Goal: Navigation & Orientation: Find specific page/section

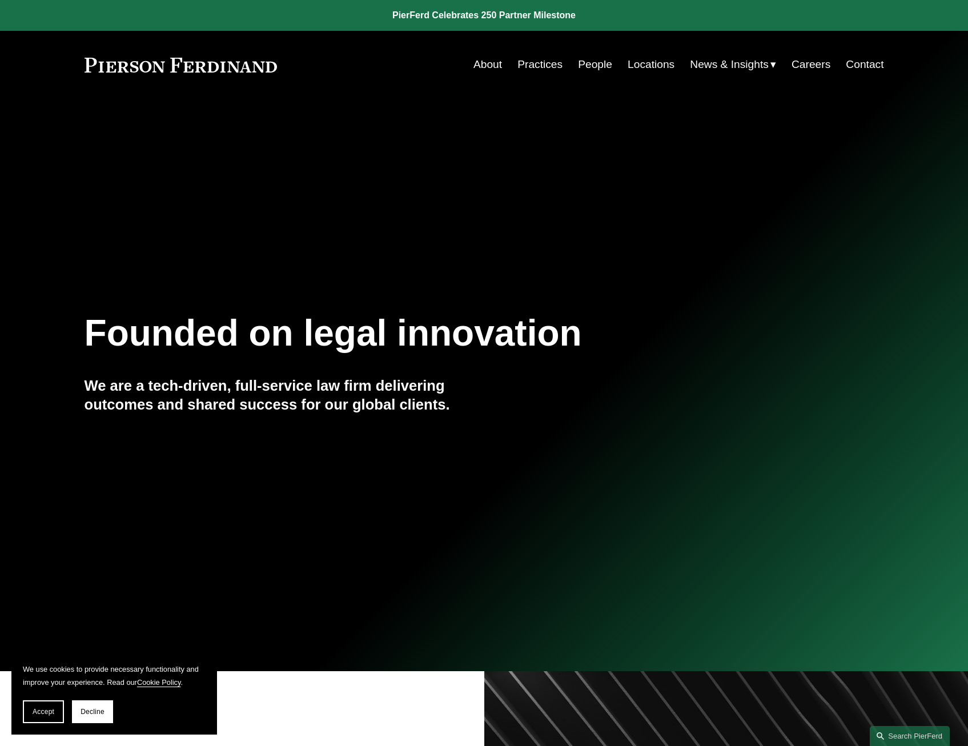
click at [490, 65] on link "About" at bounding box center [487, 65] width 29 height 22
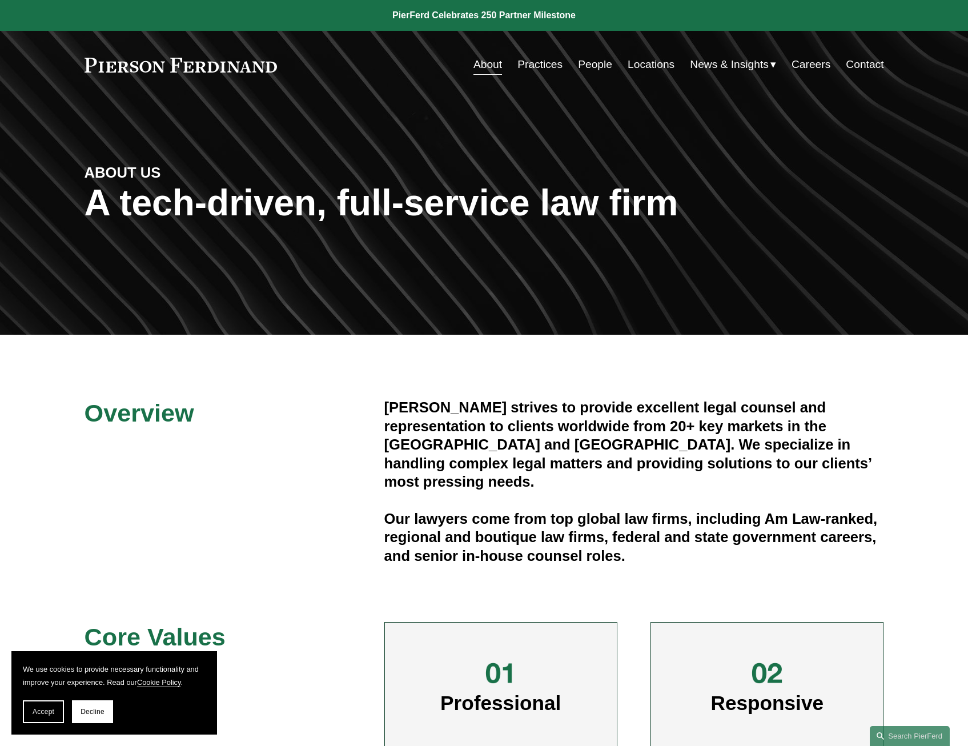
click at [127, 66] on link at bounding box center [180, 65] width 193 height 15
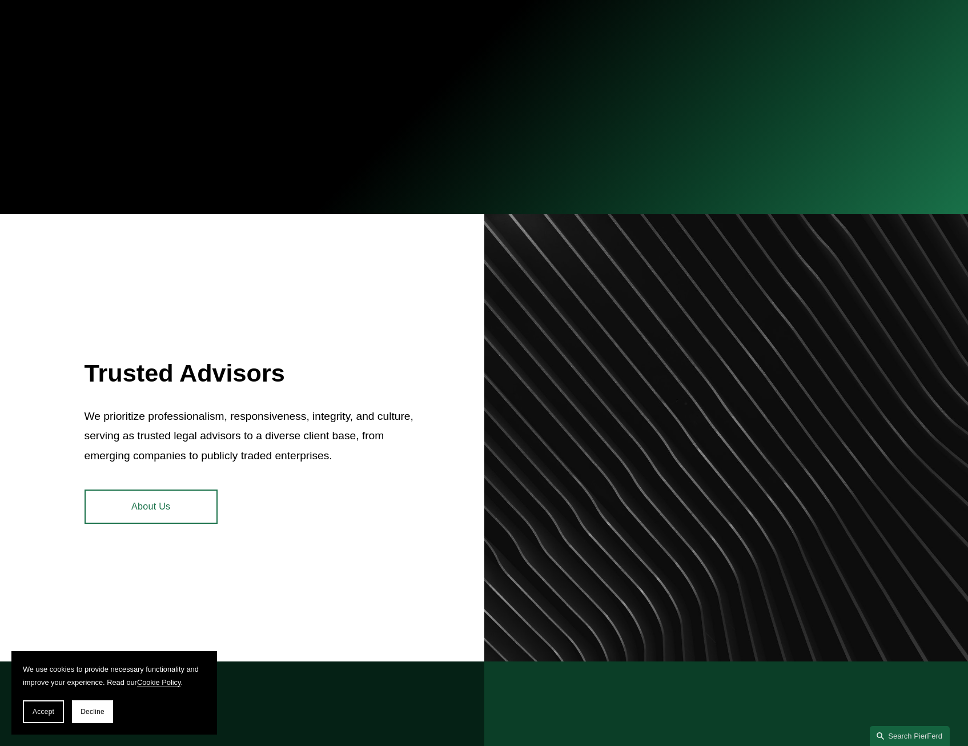
scroll to position [628, 0]
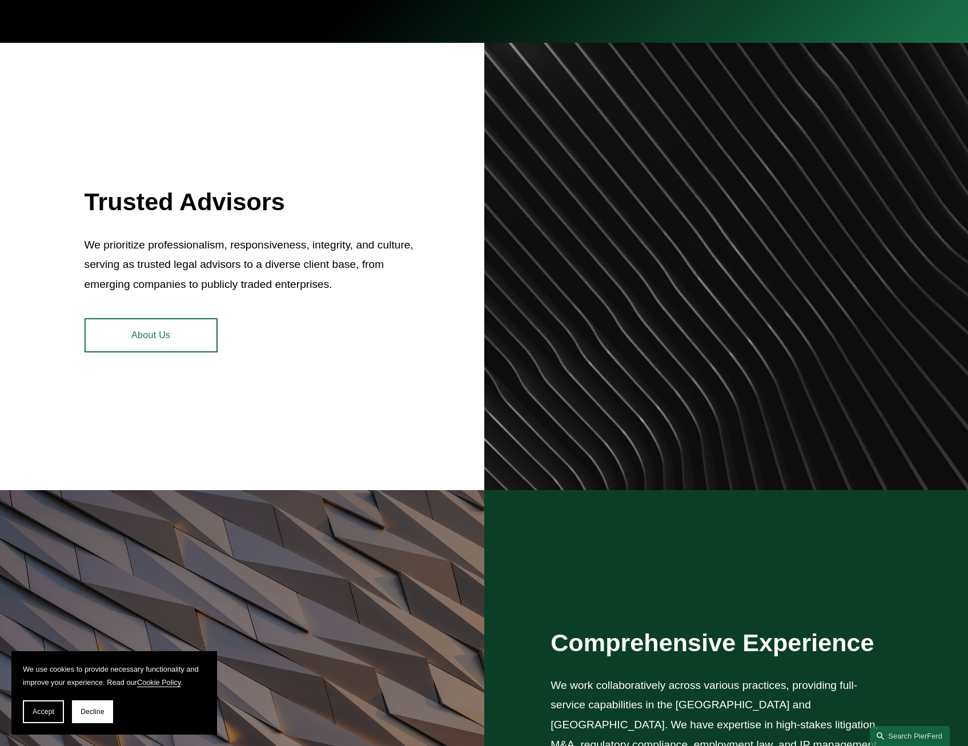
click at [142, 320] on link "About Us" at bounding box center [150, 335] width 133 height 34
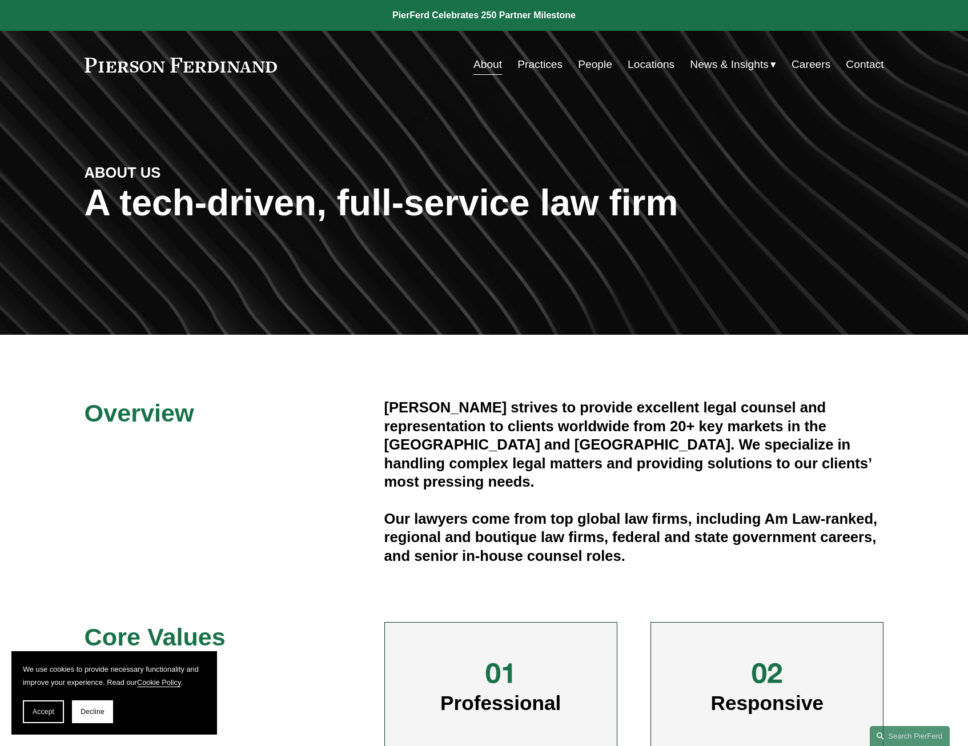
click at [630, 69] on link "Locations" at bounding box center [650, 65] width 47 height 22
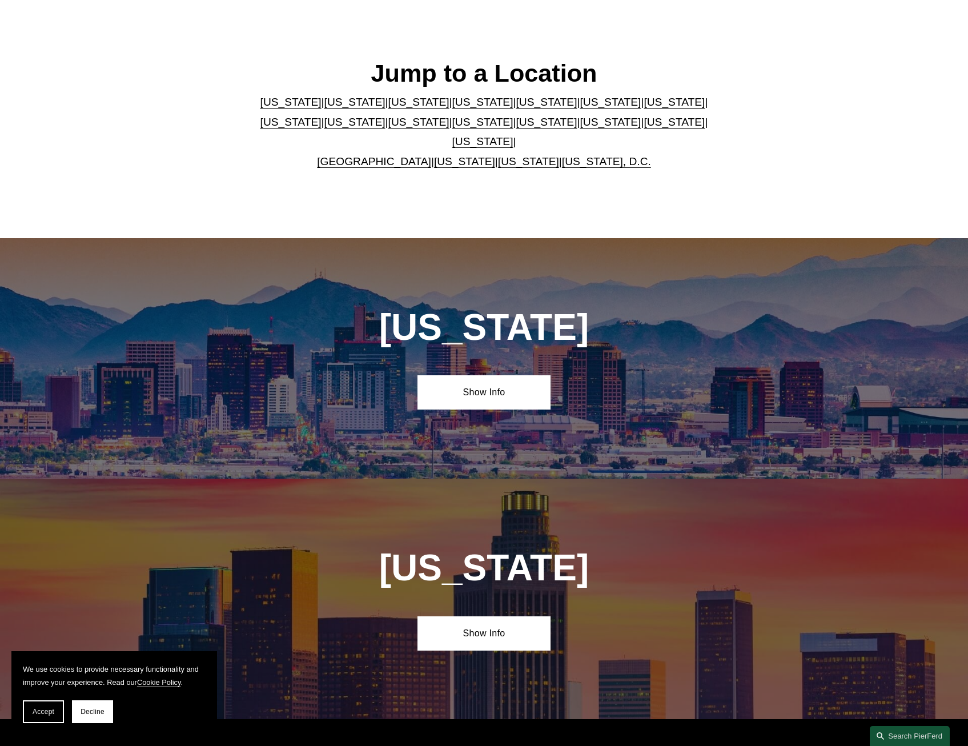
scroll to position [285, 0]
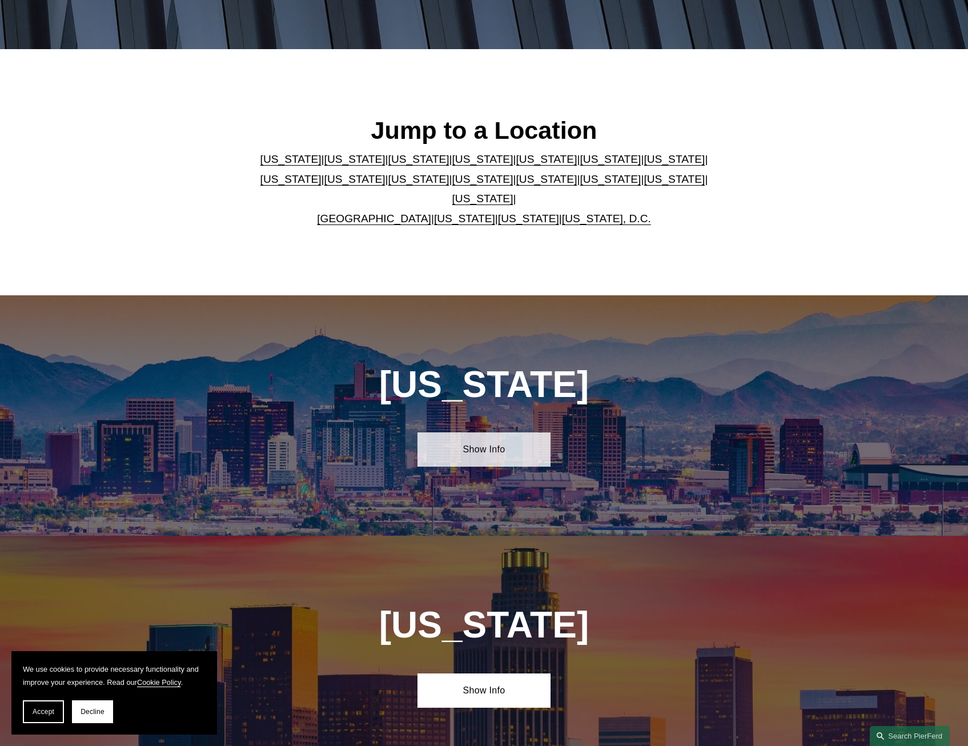
click at [489, 446] on link "Show Info" at bounding box center [483, 449] width 133 height 34
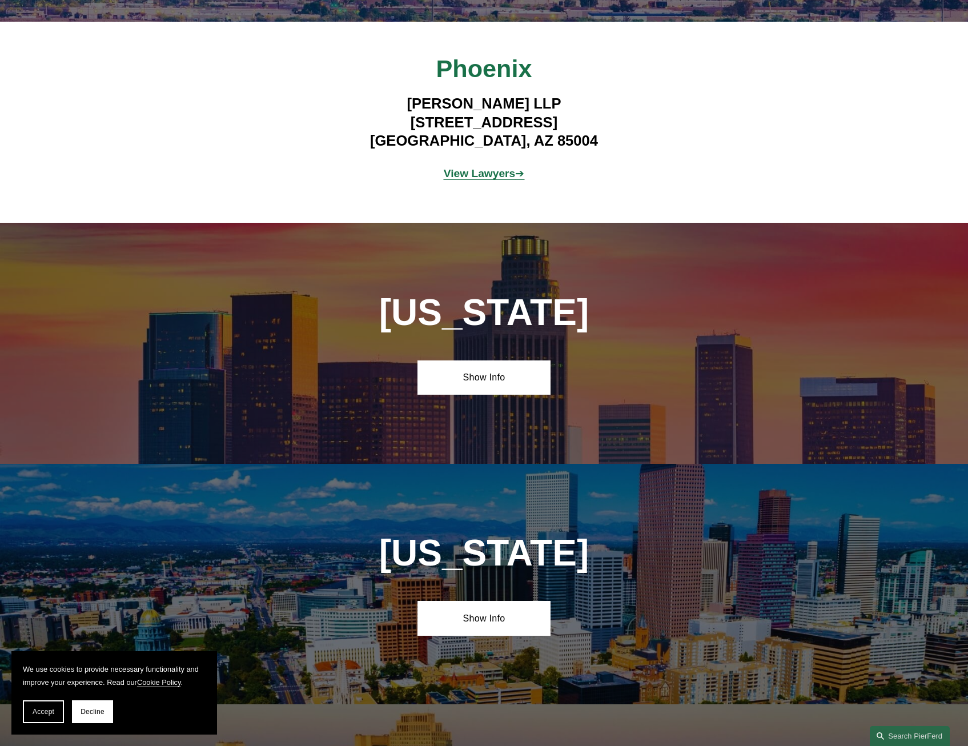
scroll to position [856, 0]
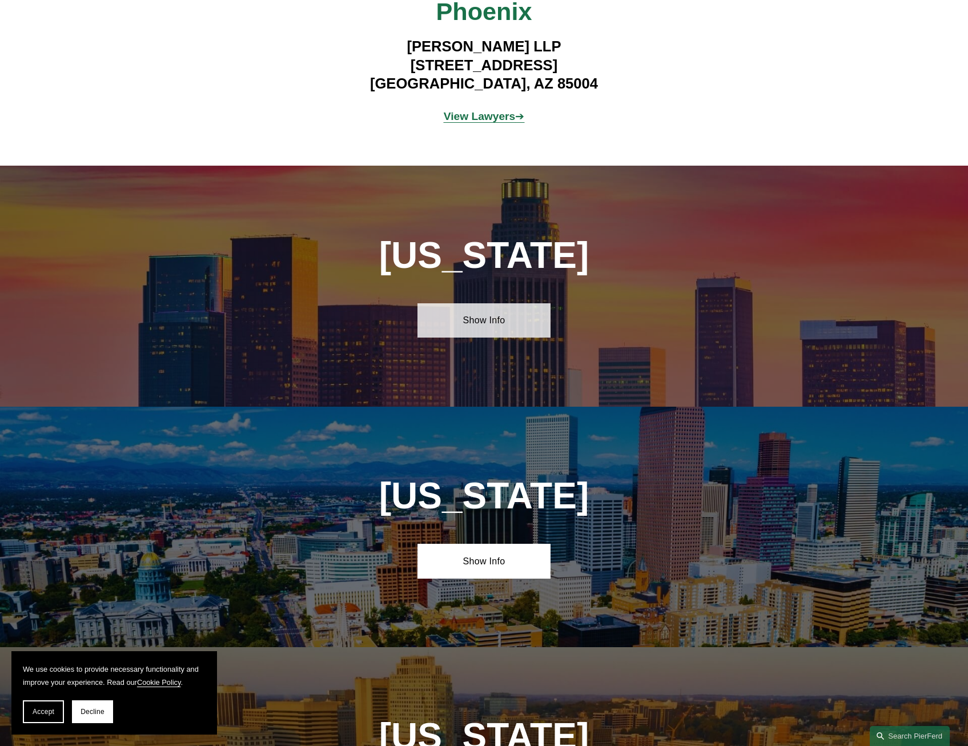
click at [494, 313] on link "Show Info" at bounding box center [483, 320] width 133 height 34
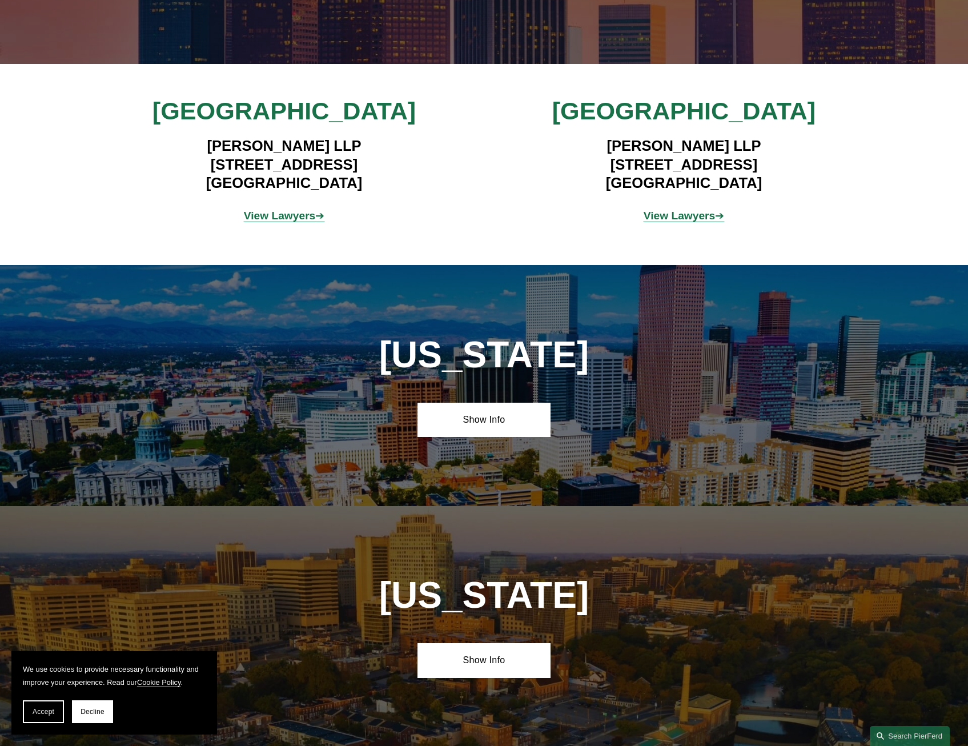
scroll to position [1427, 0]
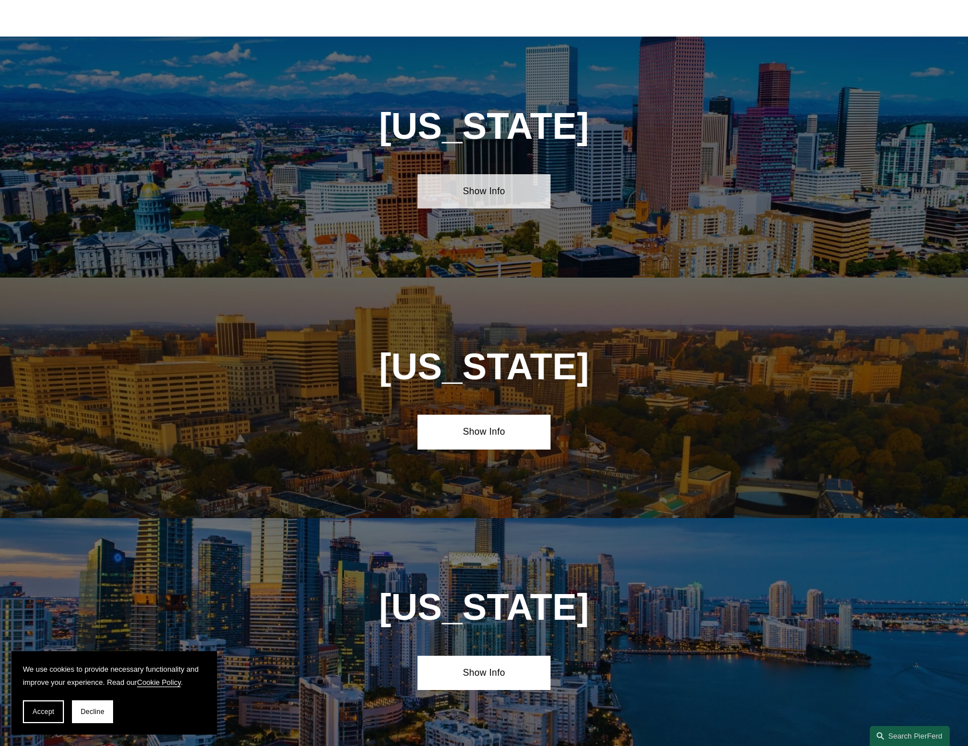
click at [461, 180] on link "Show Info" at bounding box center [483, 191] width 133 height 34
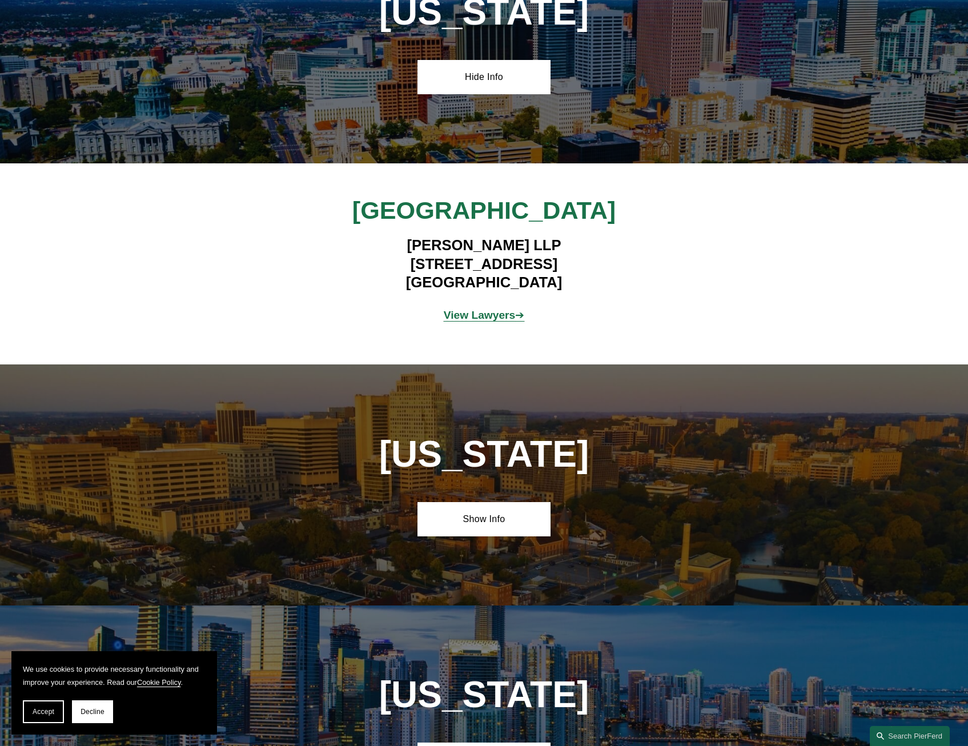
scroll to position [1770, 0]
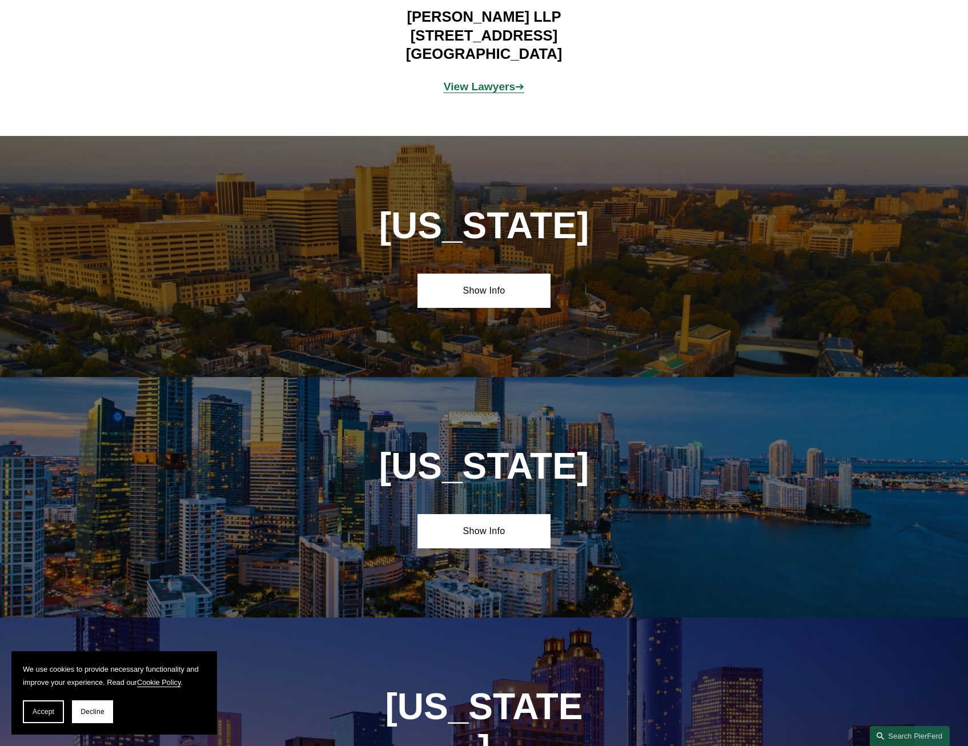
click at [521, 313] on div "Delaware Show Info" at bounding box center [484, 256] width 968 height 240
click at [515, 289] on link "Show Info" at bounding box center [483, 290] width 133 height 34
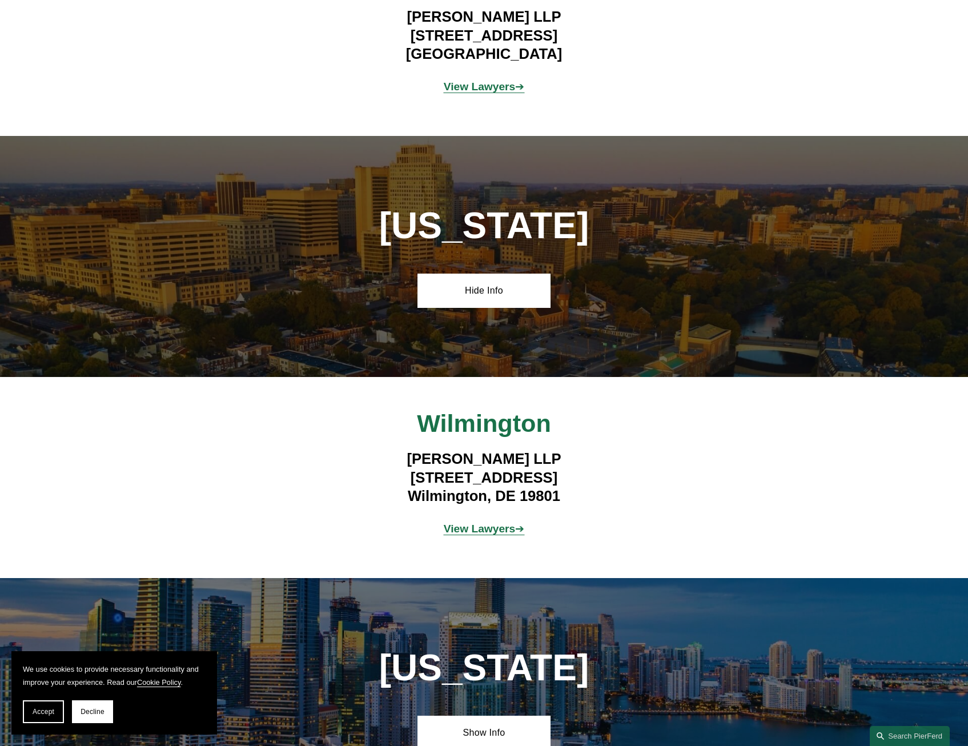
scroll to position [1884, 0]
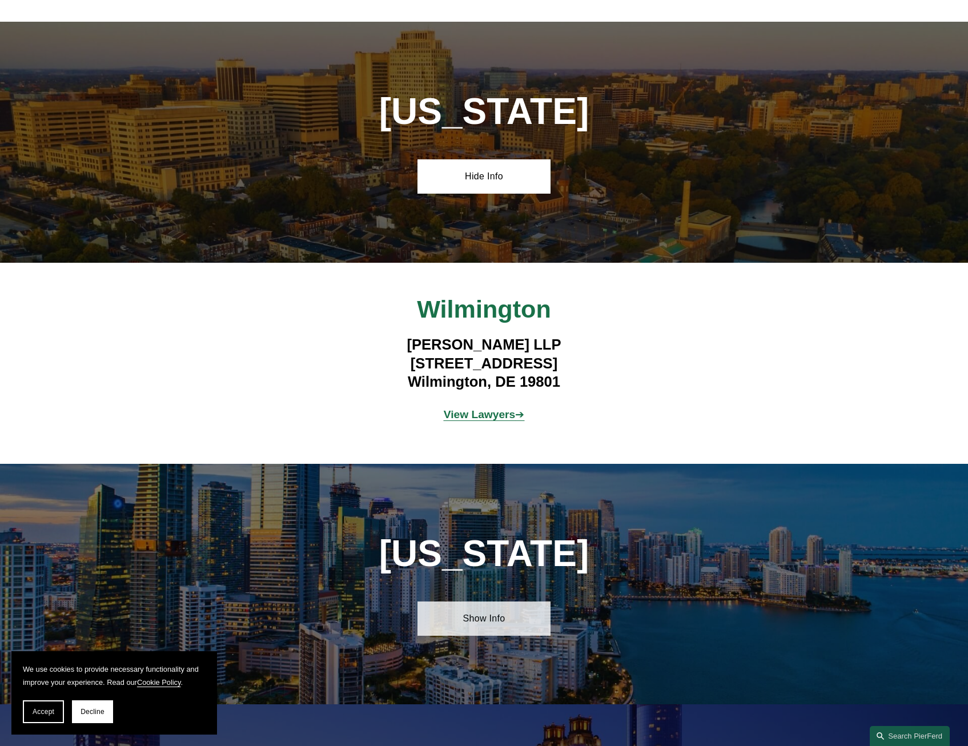
click at [519, 613] on link "Show Info" at bounding box center [483, 618] width 133 height 34
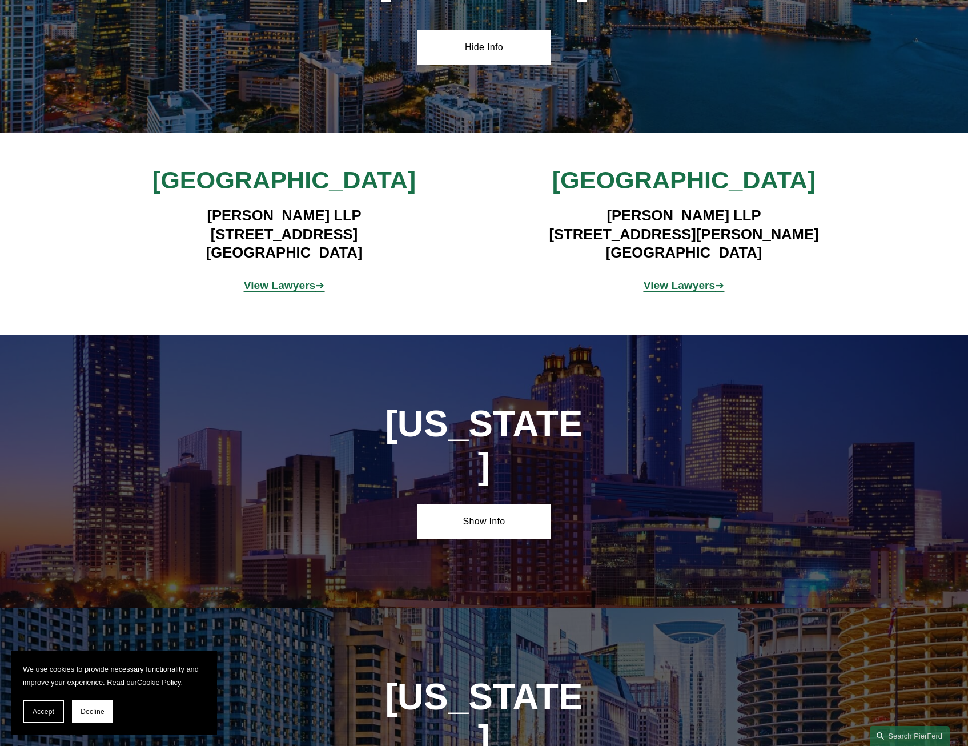
scroll to position [2740, 0]
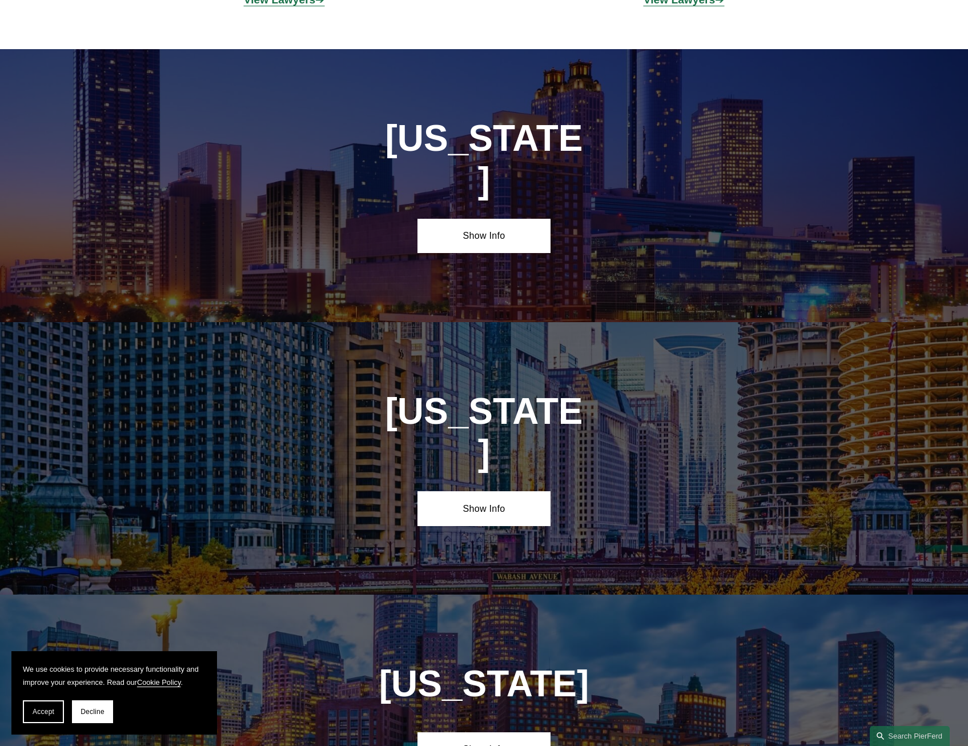
click at [469, 188] on div "Georgia Show Info" at bounding box center [484, 185] width 968 height 272
click at [476, 219] on link "Show Info" at bounding box center [483, 236] width 133 height 34
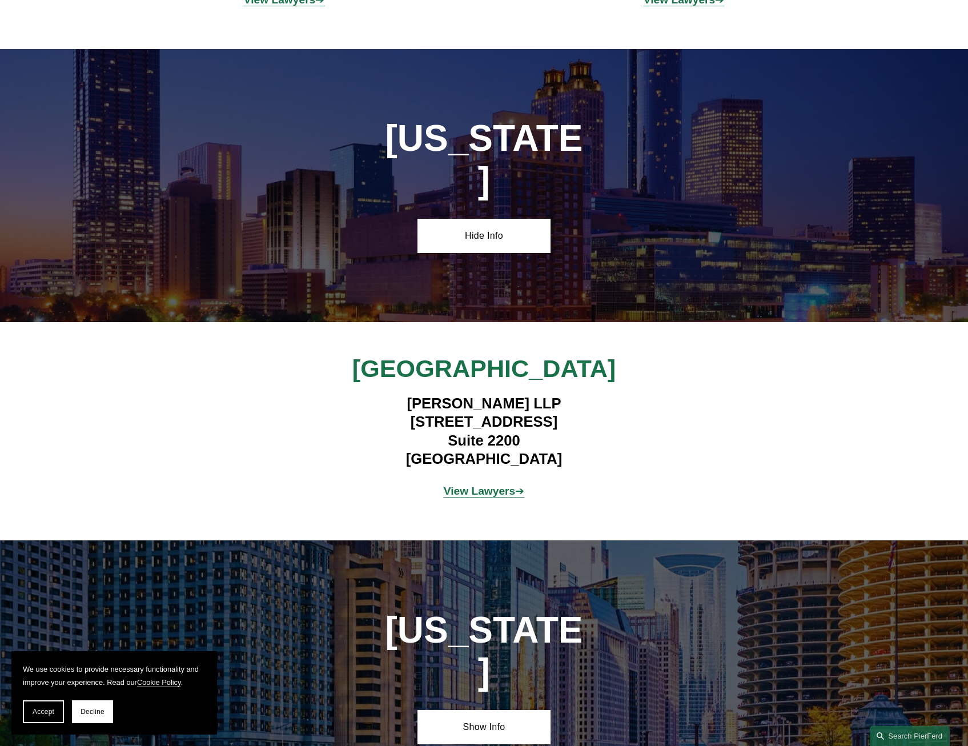
scroll to position [2911, 0]
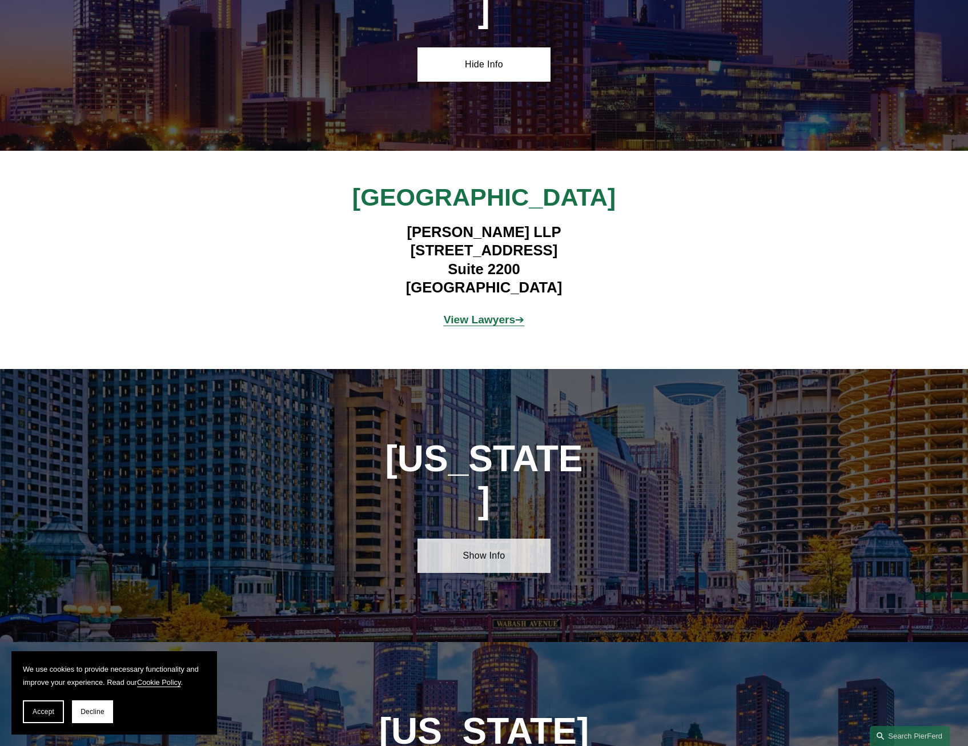
click at [498, 538] on link "Show Info" at bounding box center [483, 555] width 133 height 34
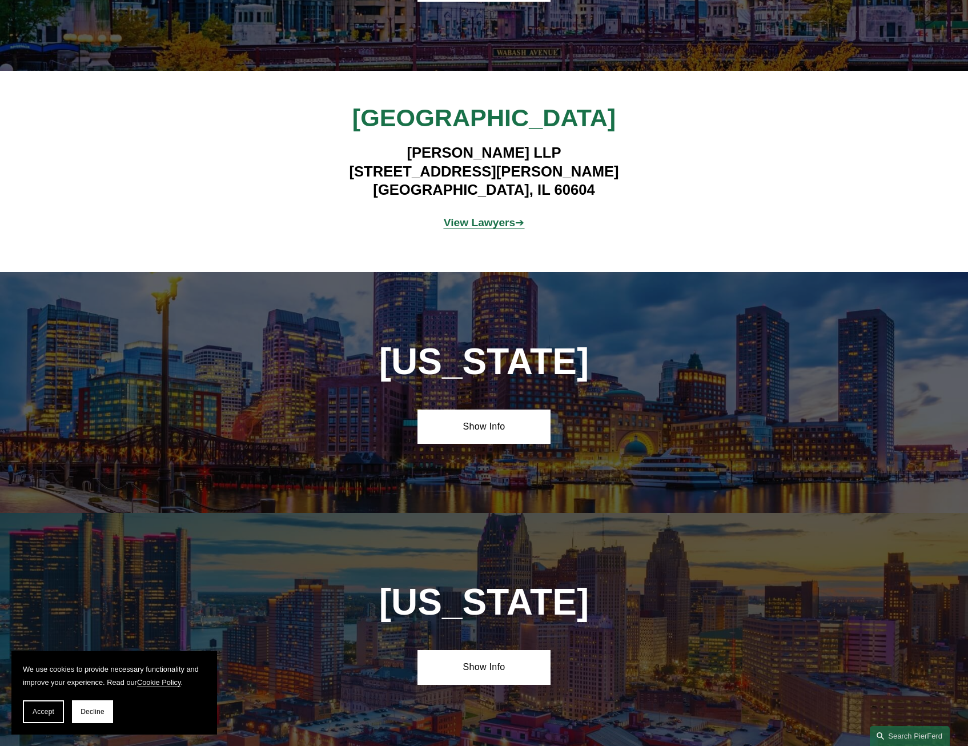
scroll to position [3654, 0]
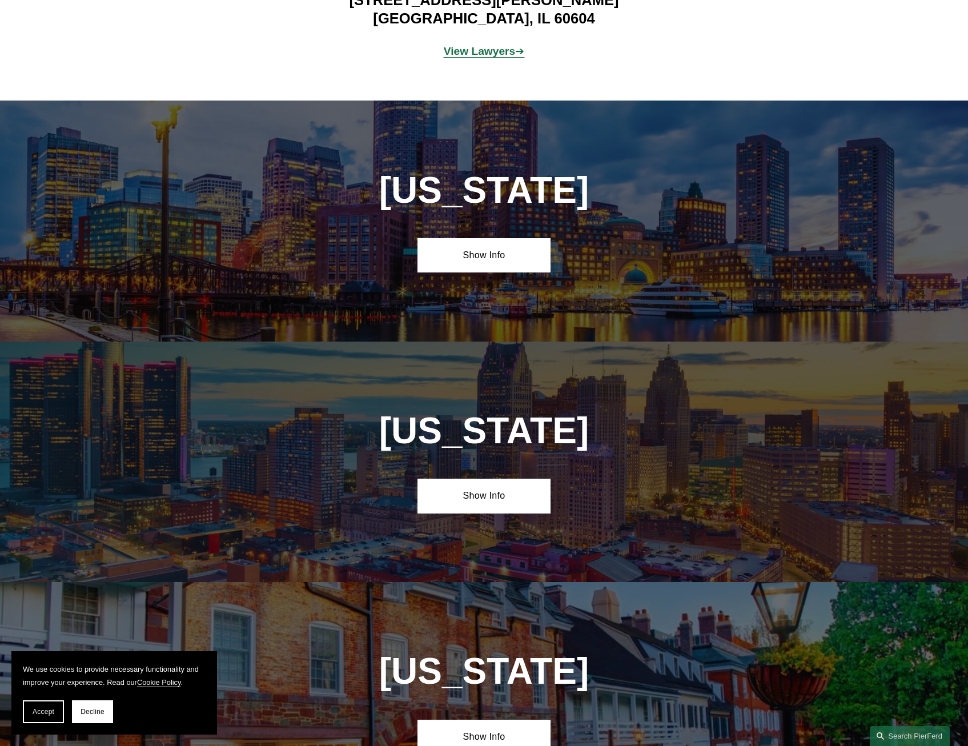
drag, startPoint x: 506, startPoint y: 204, endPoint x: 498, endPoint y: 255, distance: 51.5
click at [506, 238] on link "Show Info" at bounding box center [483, 255] width 133 height 34
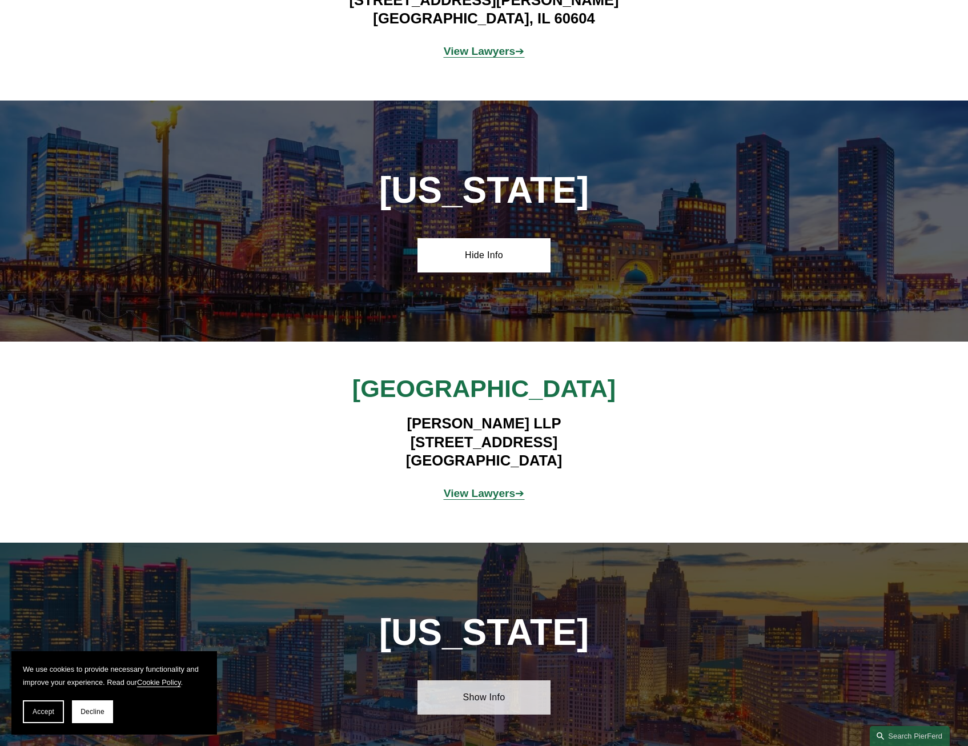
click at [463, 680] on link "Show Info" at bounding box center [483, 697] width 133 height 34
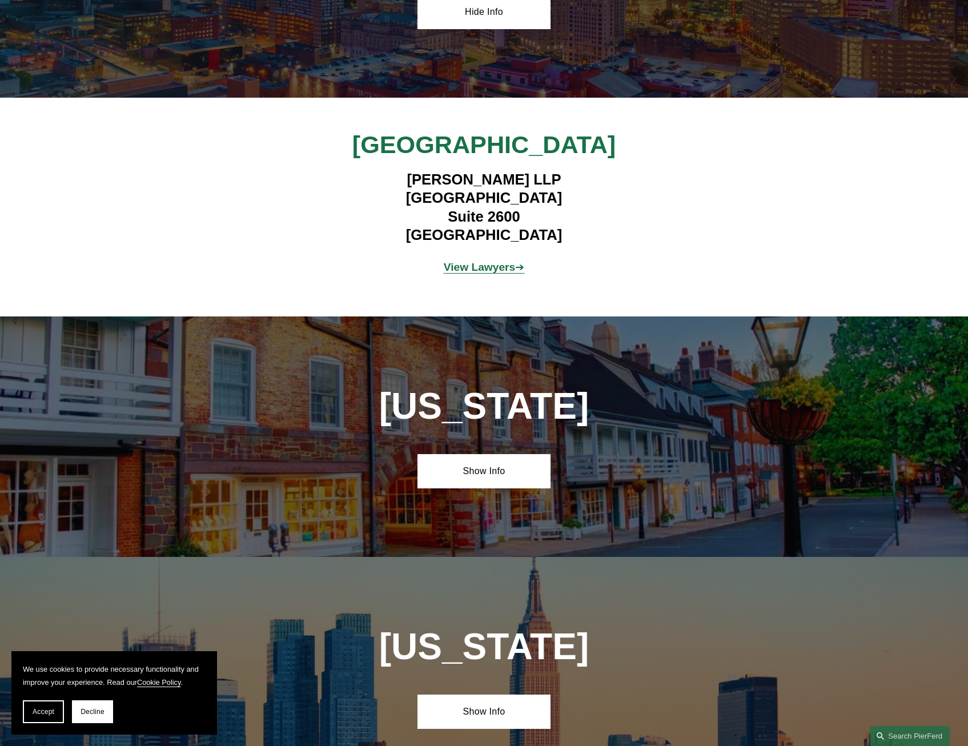
scroll to position [4567, 0]
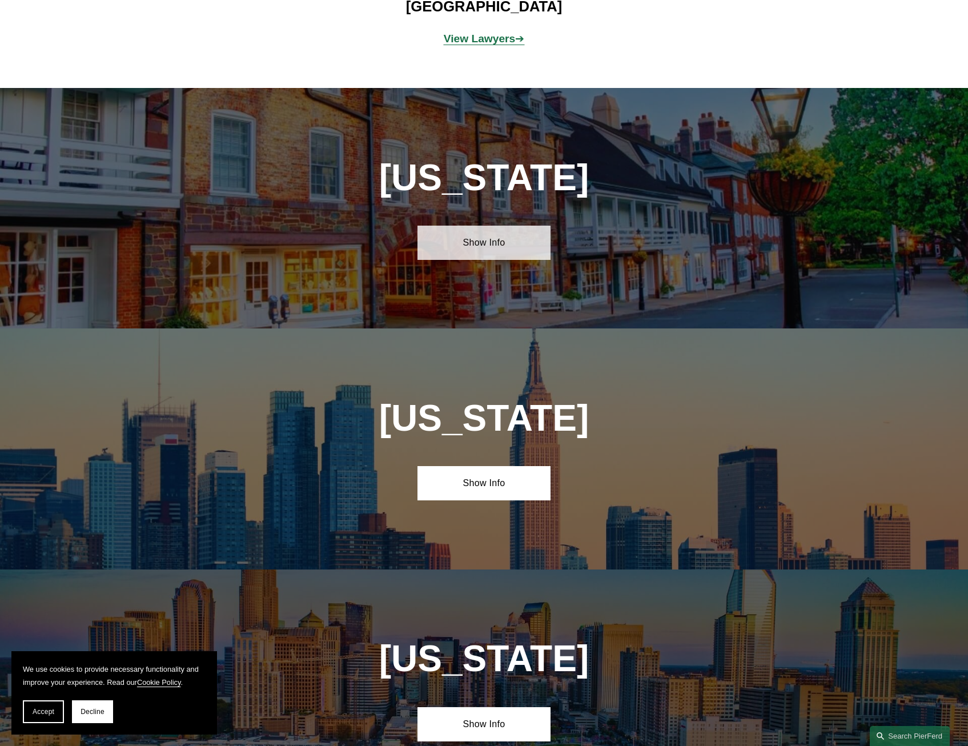
click at [492, 225] on link "Show Info" at bounding box center [483, 242] width 133 height 34
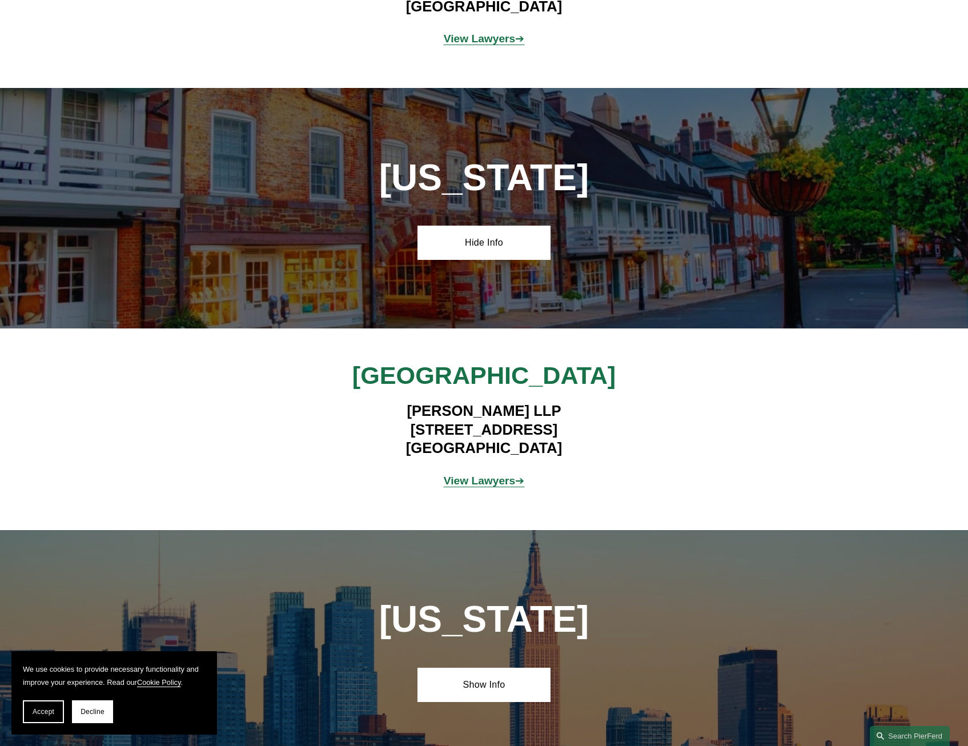
scroll to position [4624, 0]
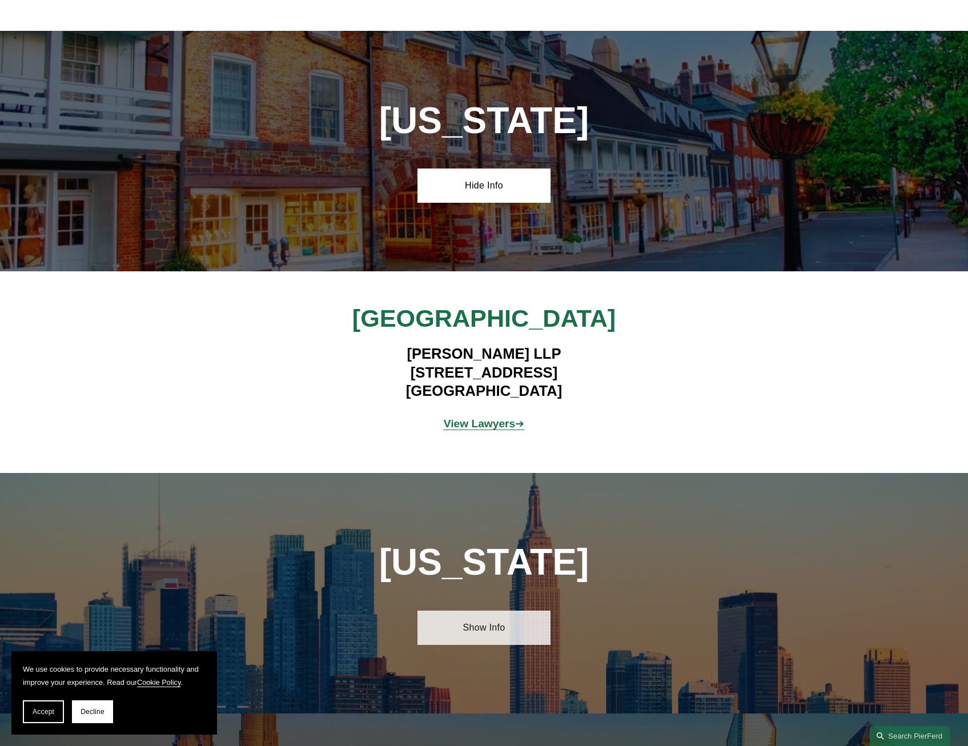
click at [525, 610] on link "Show Info" at bounding box center [483, 627] width 133 height 34
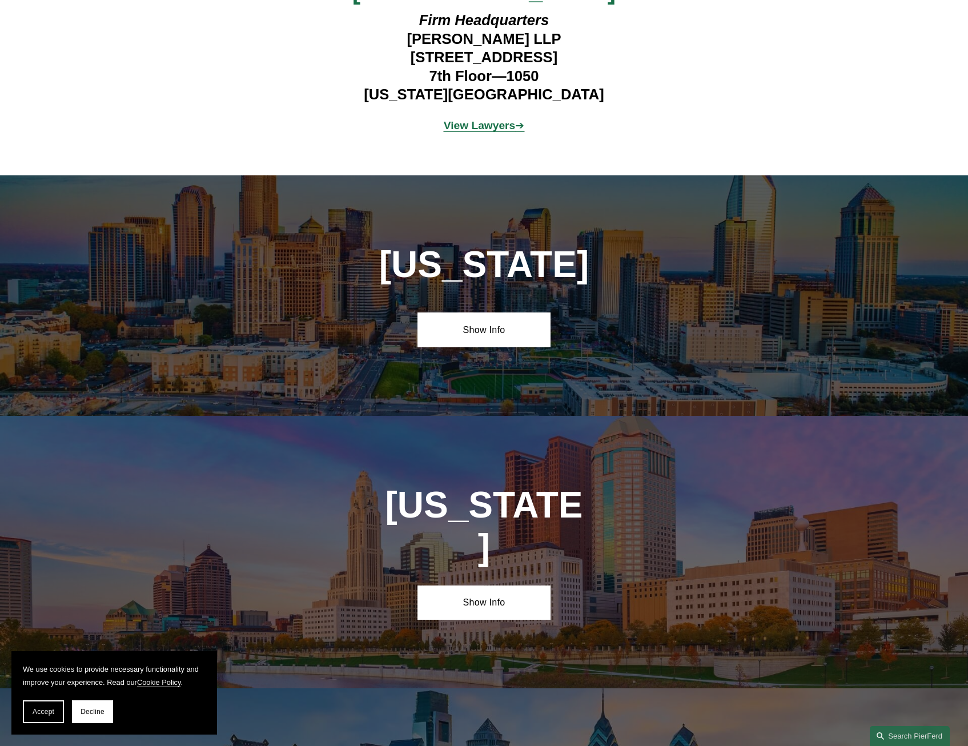
scroll to position [5594, 0]
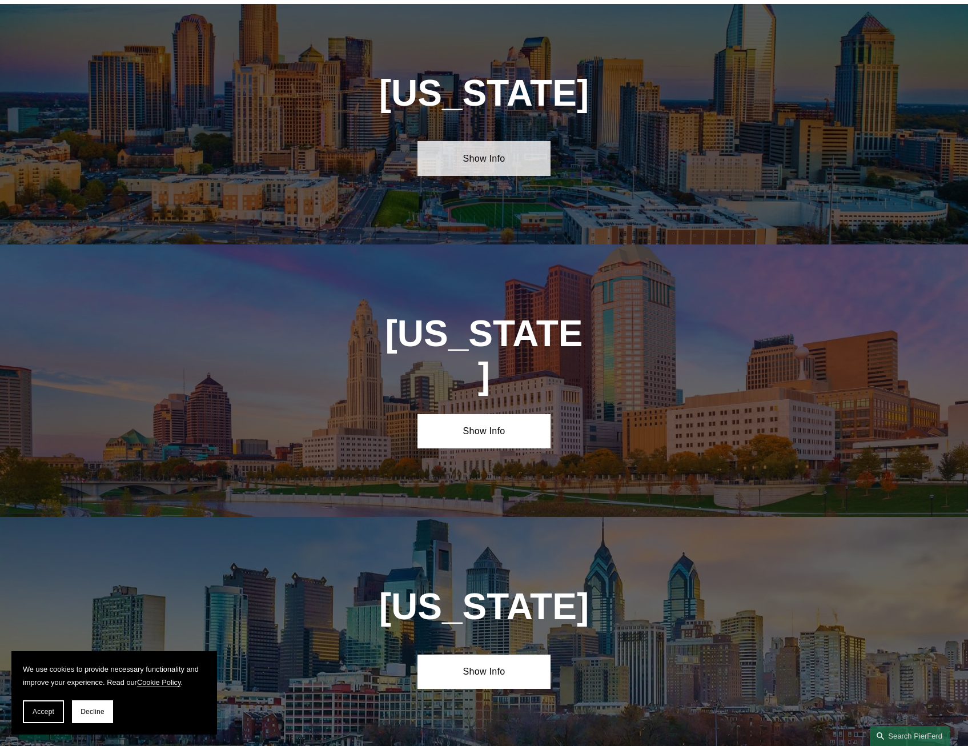
click at [466, 141] on link "Show Info" at bounding box center [483, 158] width 133 height 34
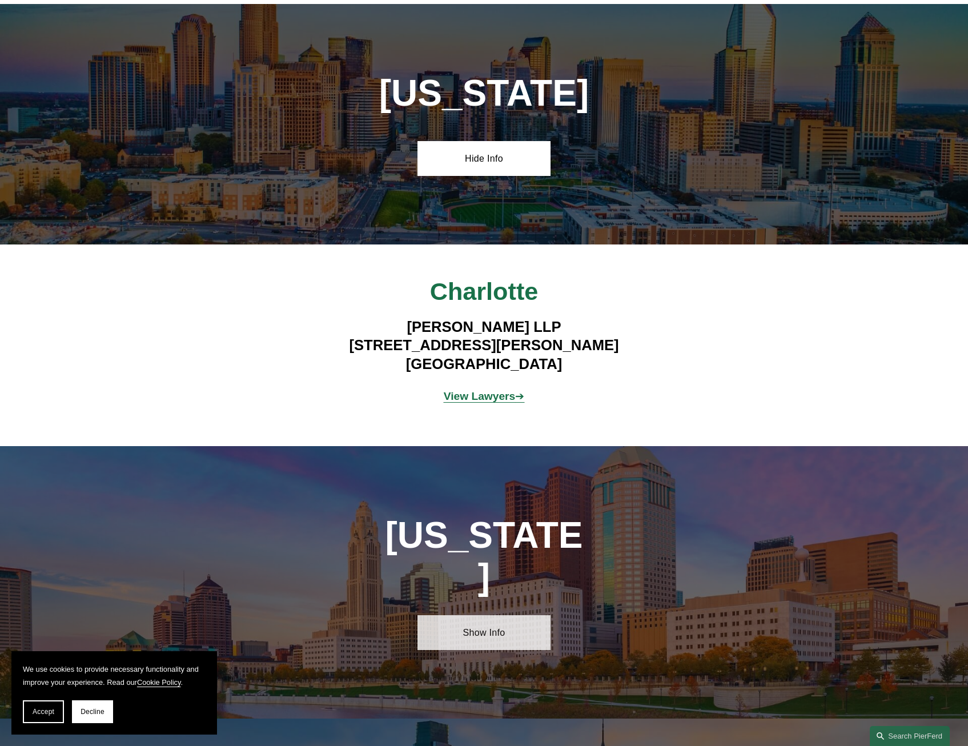
click at [511, 615] on link "Show Info" at bounding box center [483, 632] width 133 height 34
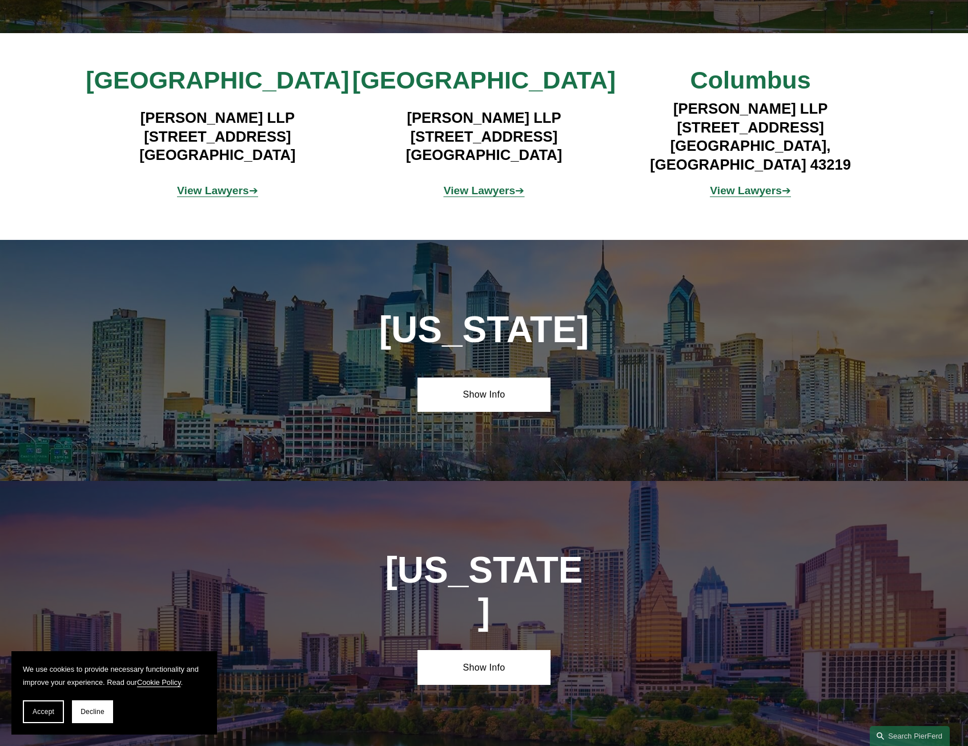
scroll to position [6394, 0]
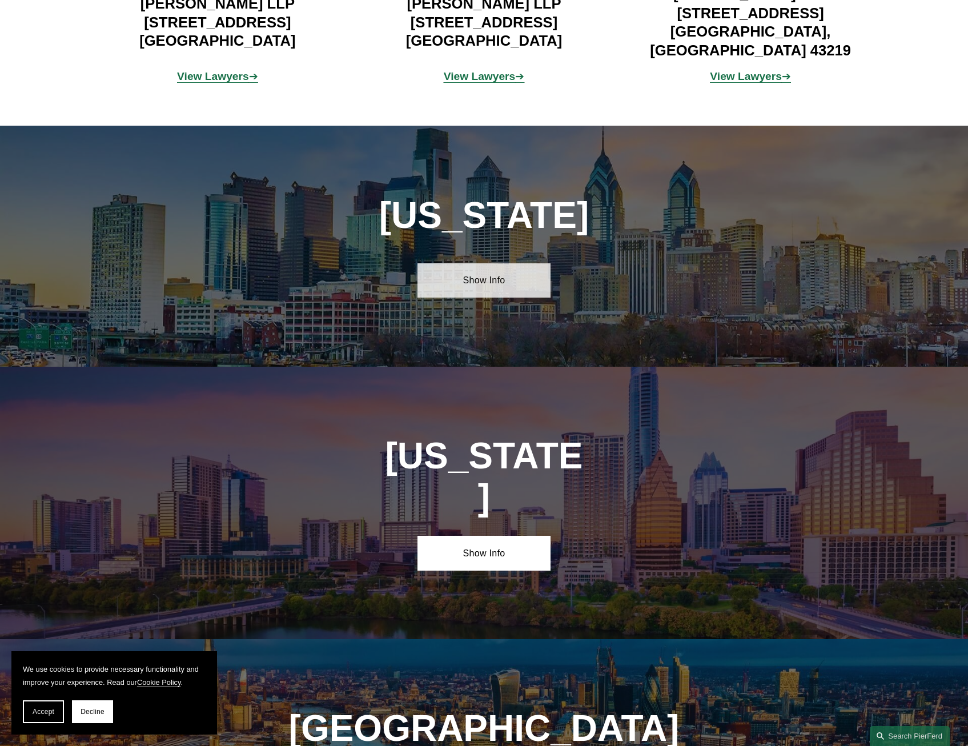
click at [505, 263] on link "Show Info" at bounding box center [483, 280] width 133 height 34
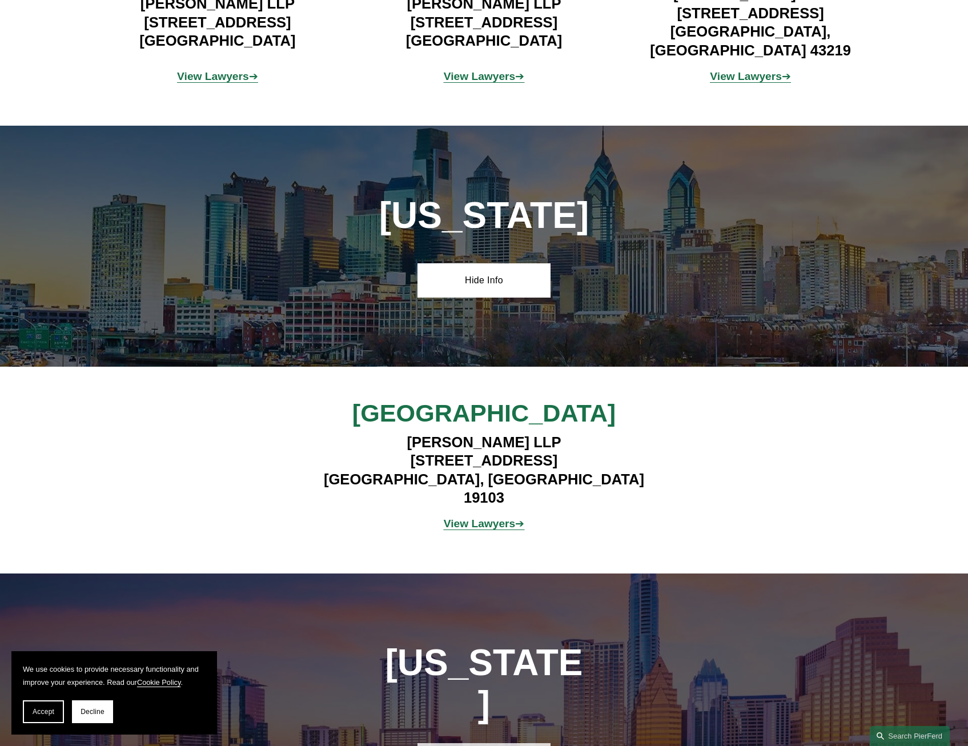
click at [486, 743] on link "Show Info" at bounding box center [483, 760] width 133 height 34
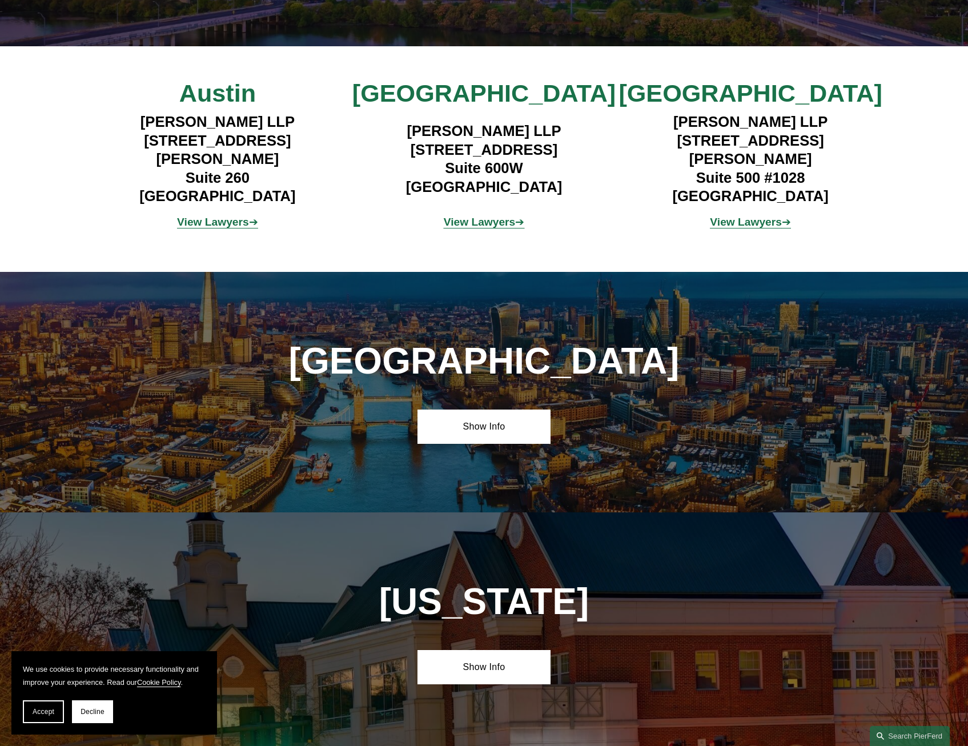
scroll to position [7307, 0]
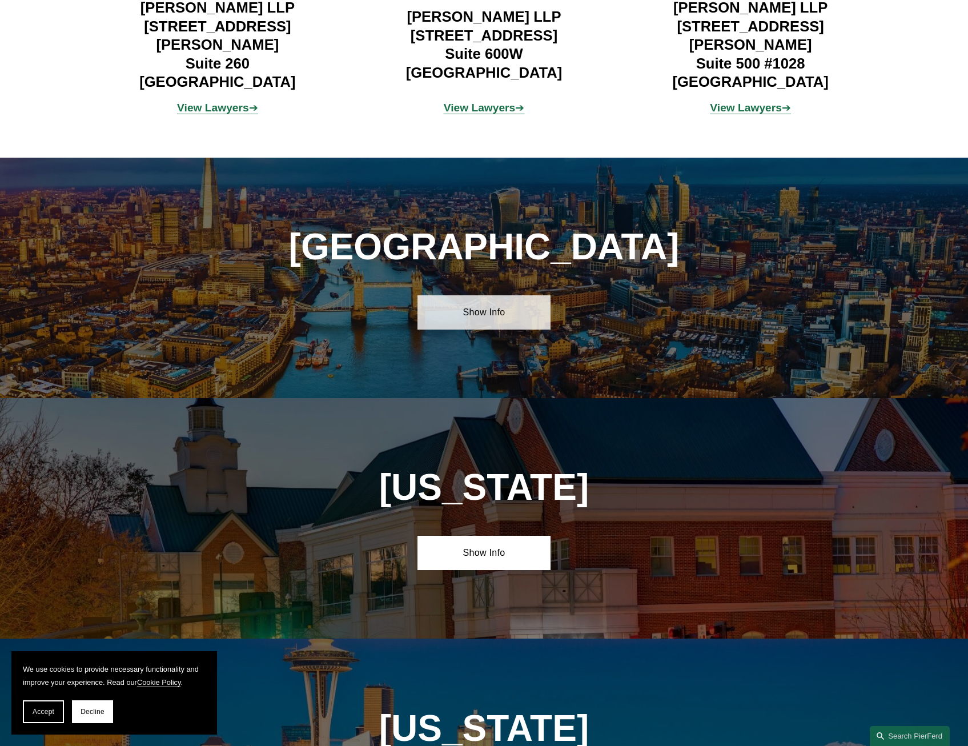
click at [493, 295] on link "Show Info" at bounding box center [483, 312] width 133 height 34
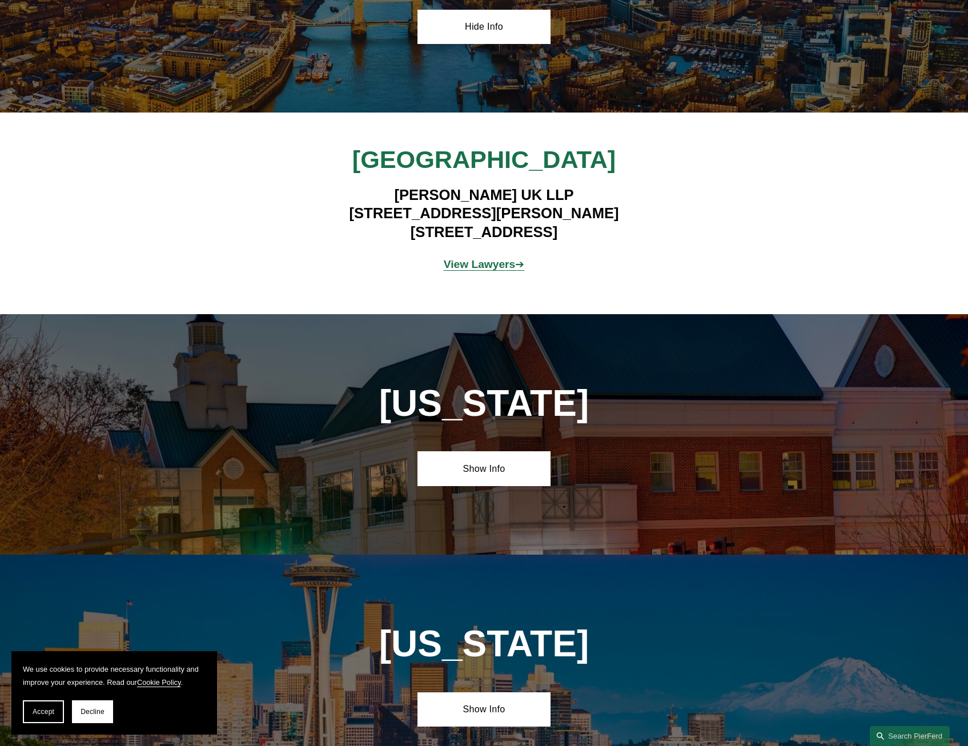
scroll to position [7650, 0]
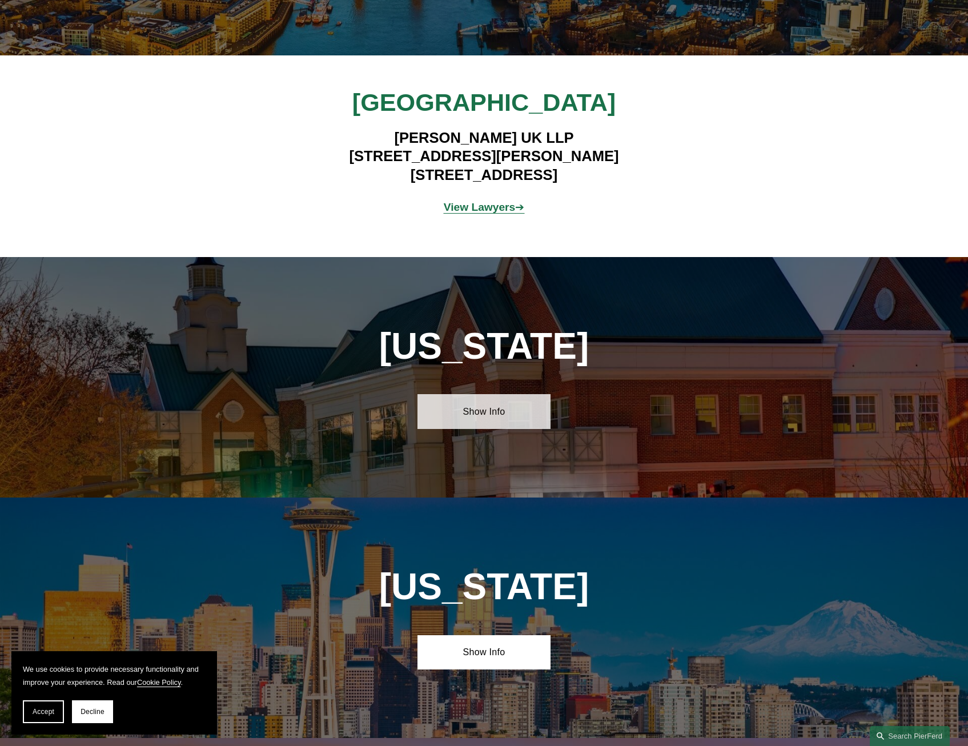
drag, startPoint x: 497, startPoint y: 254, endPoint x: 510, endPoint y: 258, distance: 13.2
click at [497, 394] on link "Show Info" at bounding box center [483, 411] width 133 height 34
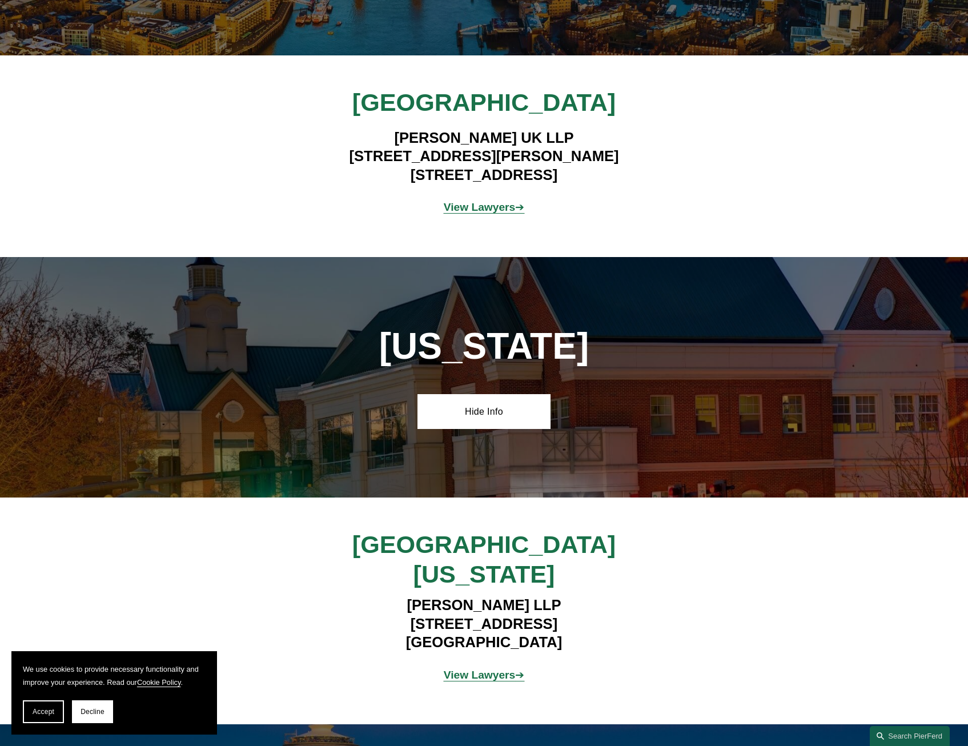
scroll to position [7935, 0]
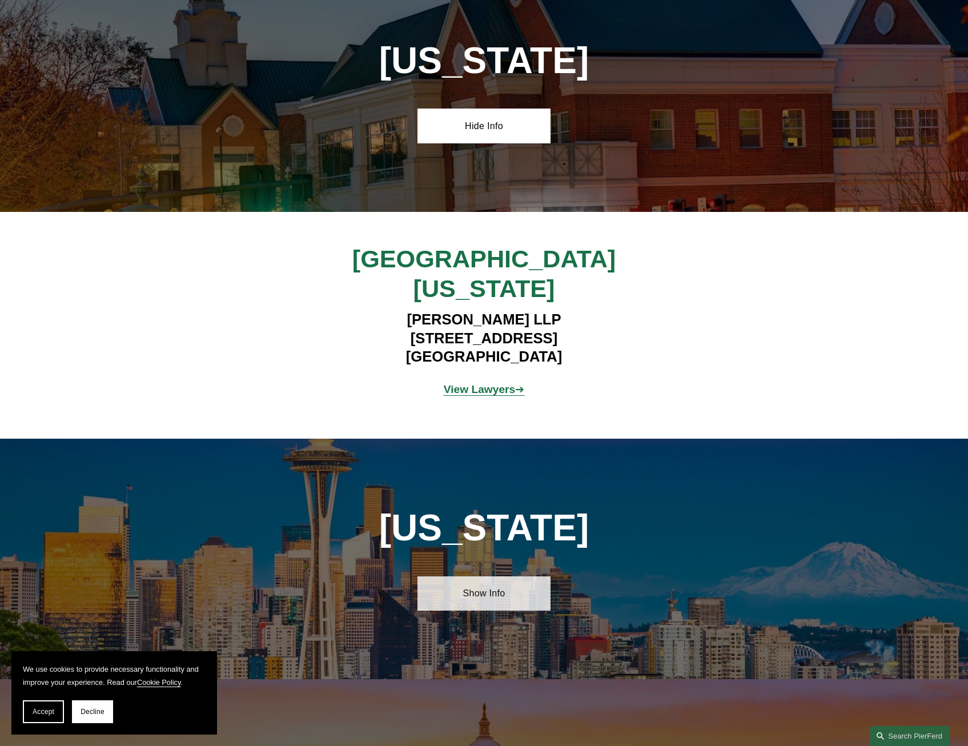
click at [496, 576] on link "Show Info" at bounding box center [483, 593] width 133 height 34
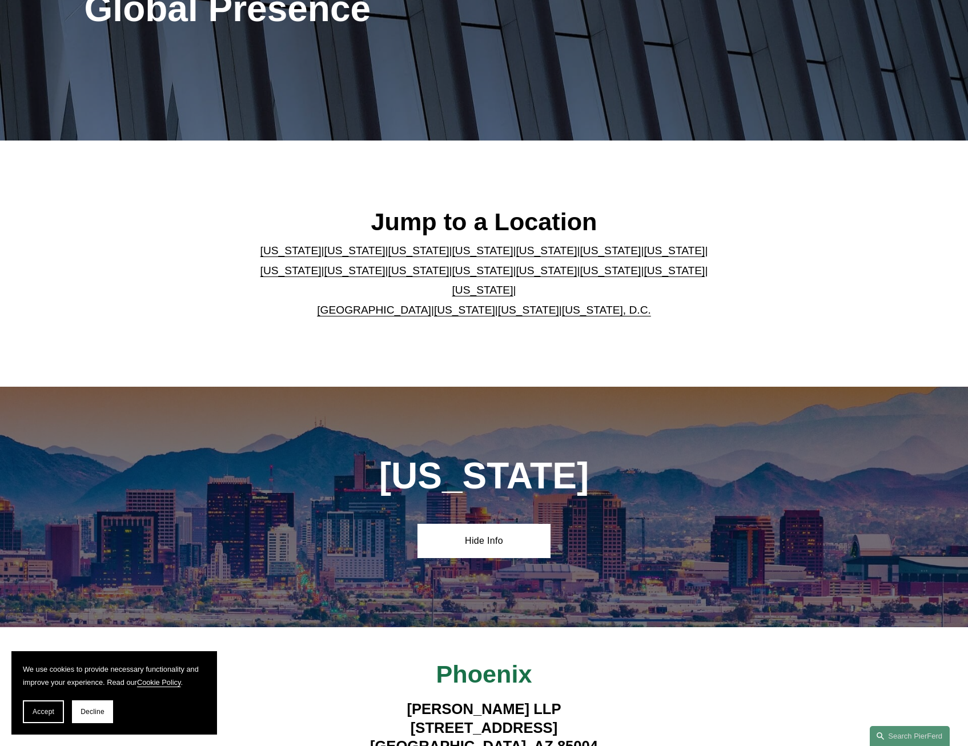
scroll to position [0, 0]
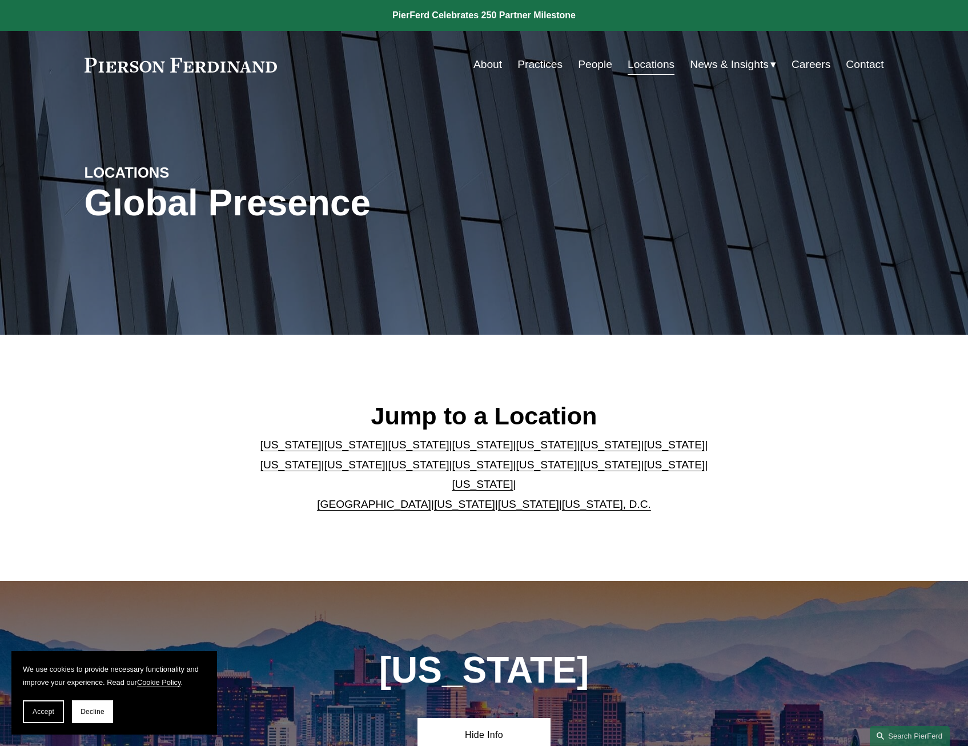
click at [487, 67] on link "About" at bounding box center [487, 65] width 29 height 22
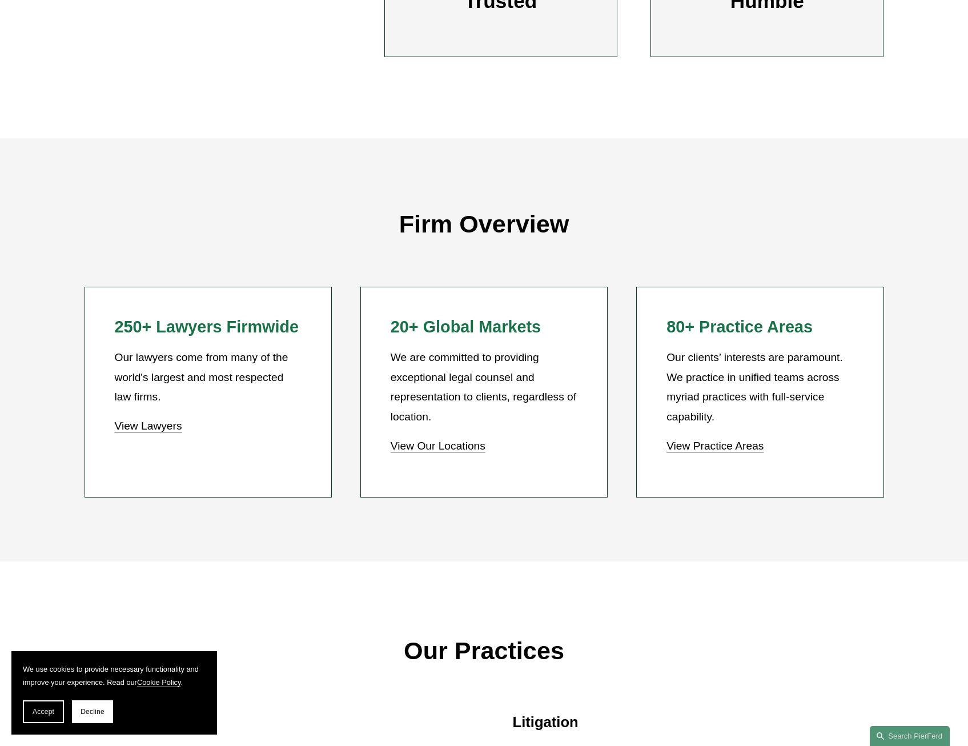
scroll to position [913, 0]
